Goal: Information Seeking & Learning: Learn about a topic

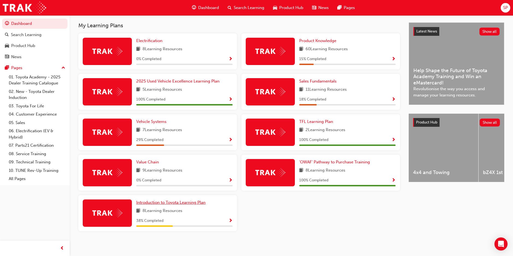
scroll to position [121, 0]
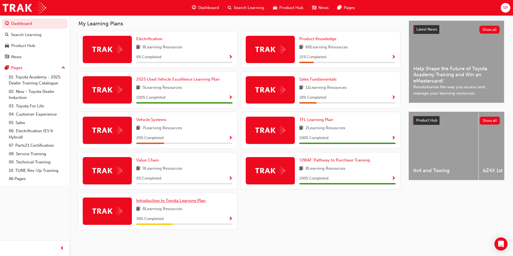
click at [163, 203] on span "Introduction to Toyota Learning Plan" at bounding box center [170, 200] width 69 height 5
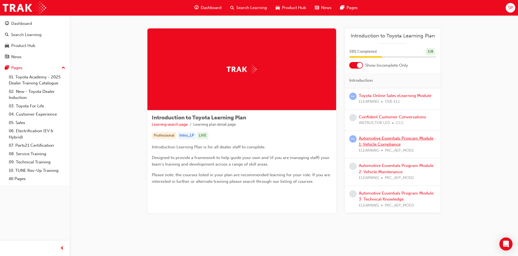
click at [379, 139] on link "Automotive Essentials Program Module 1: Vehicle Compliance" at bounding box center [395, 141] width 75 height 11
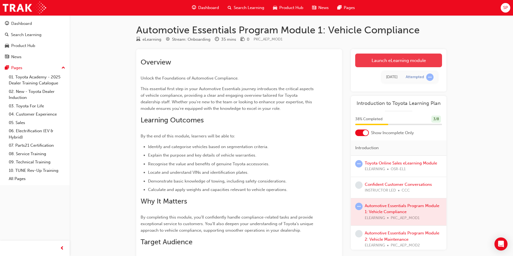
click at [396, 60] on link "Launch eLearning module" at bounding box center [398, 61] width 87 height 14
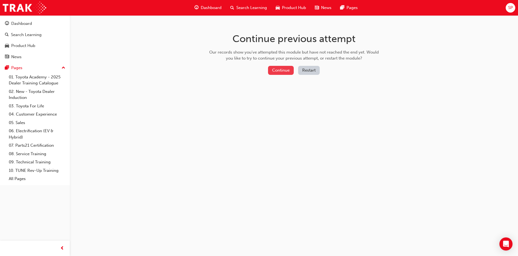
click at [285, 71] on button "Continue" at bounding box center [281, 70] width 26 height 9
